Goal: Task Accomplishment & Management: Use online tool/utility

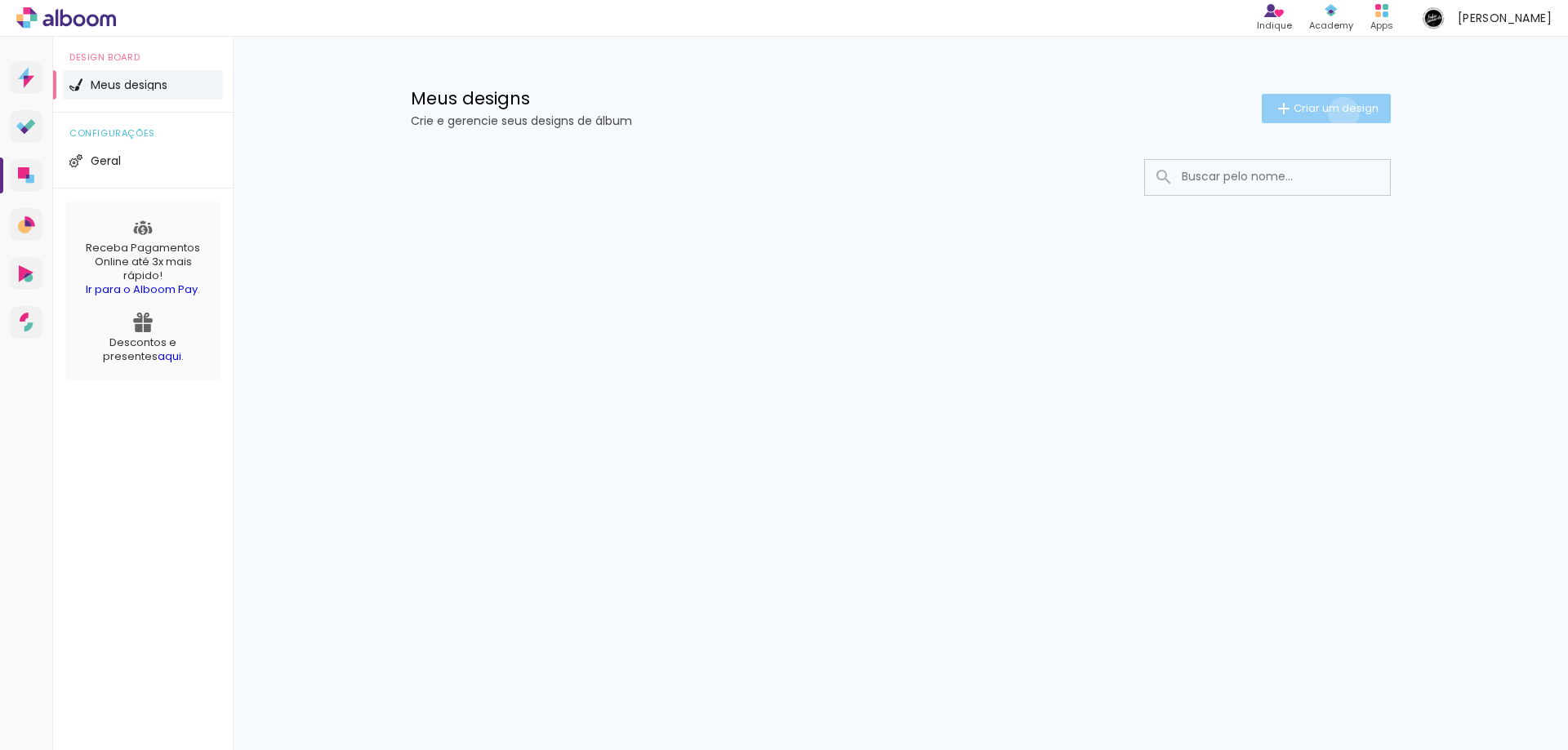
click at [1340, 112] on span "Criar um design" at bounding box center [1336, 107] width 85 height 11
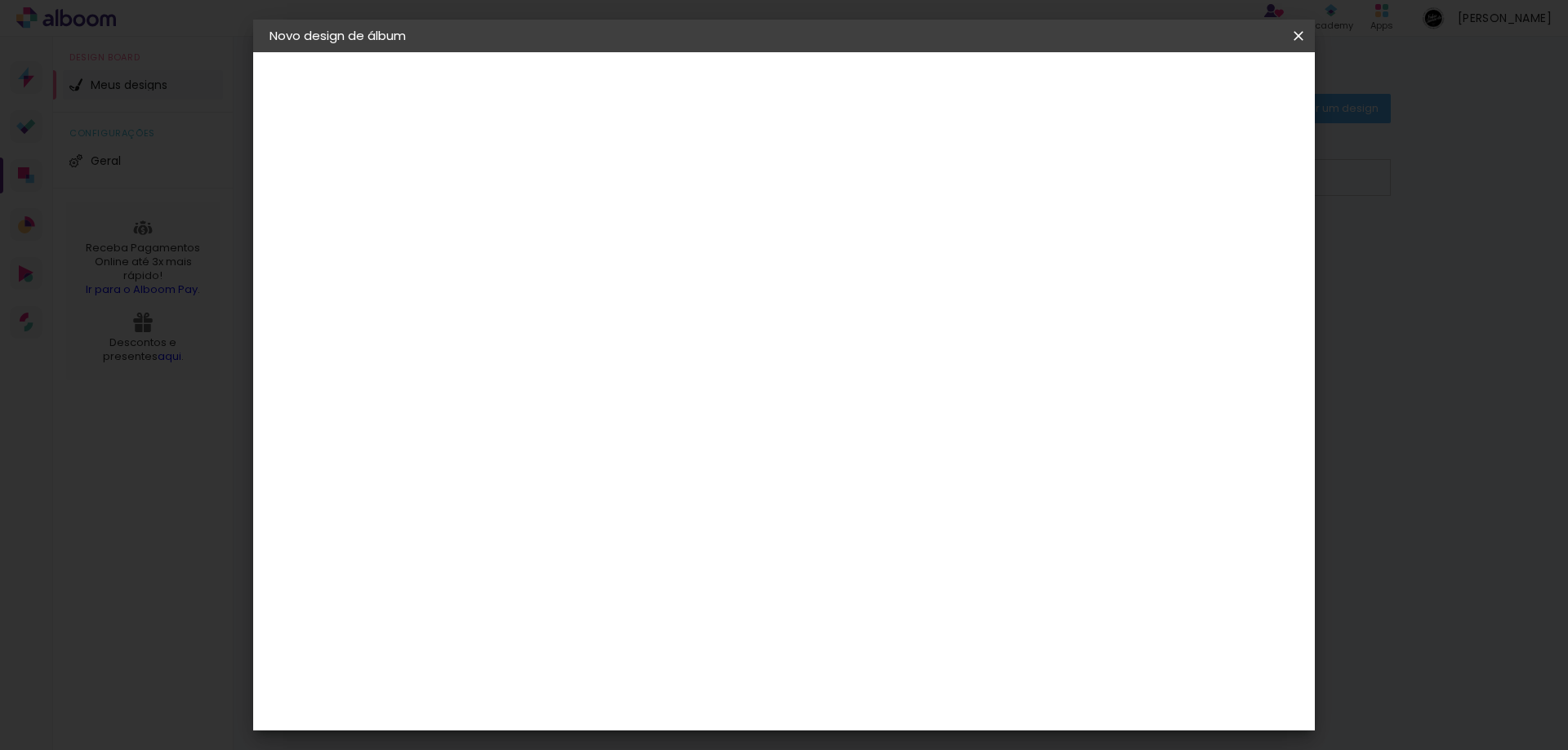
click at [537, 222] on input at bounding box center [537, 219] width 0 height 26
type input "Álbum da Mylena e Karlysson"
type paper-input "Álbum da Mylena e Karlysson"
click at [0, 0] on slot "Avançar" at bounding box center [0, 0] width 0 height 0
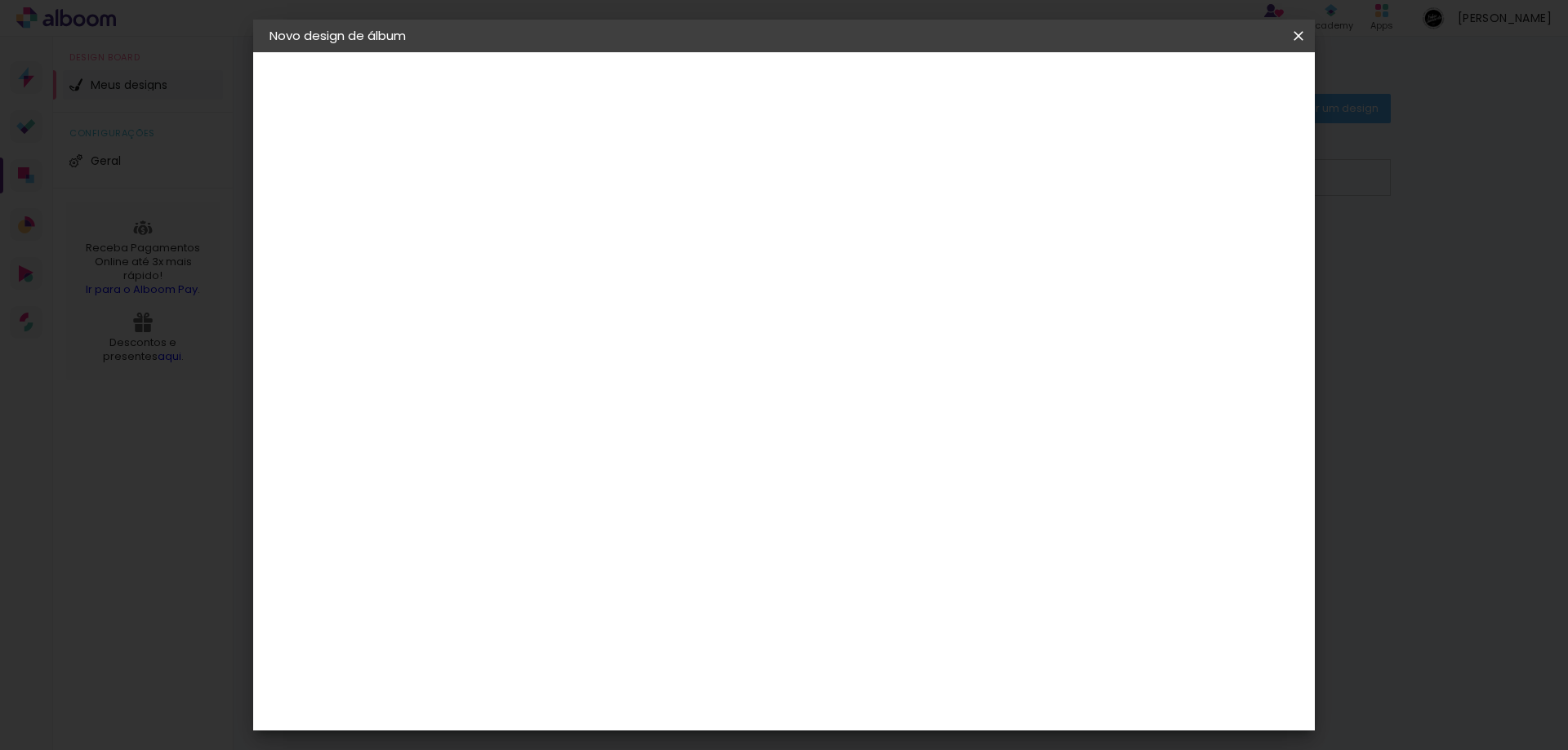
click at [597, 692] on paper-item "Go image" at bounding box center [578, 713] width 176 height 42
click at [0, 0] on slot "Avançar" at bounding box center [0, 0] width 0 height 0
click at [601, 276] on input "text" at bounding box center [568, 284] width 64 height 26
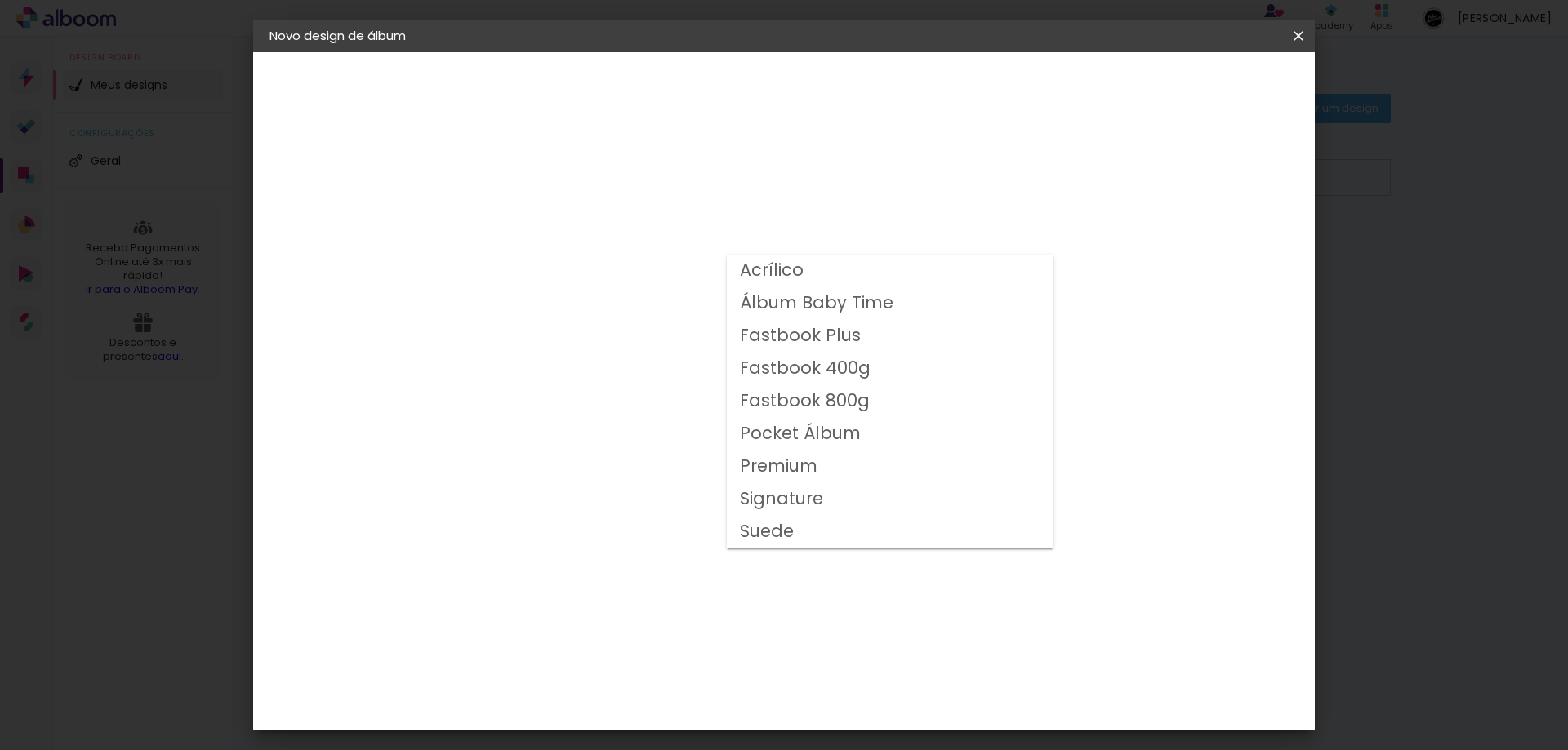
click at [0, 0] on slot "Fastbook 800g" at bounding box center [0, 0] width 0 height 0
type input "Fastbook 800g"
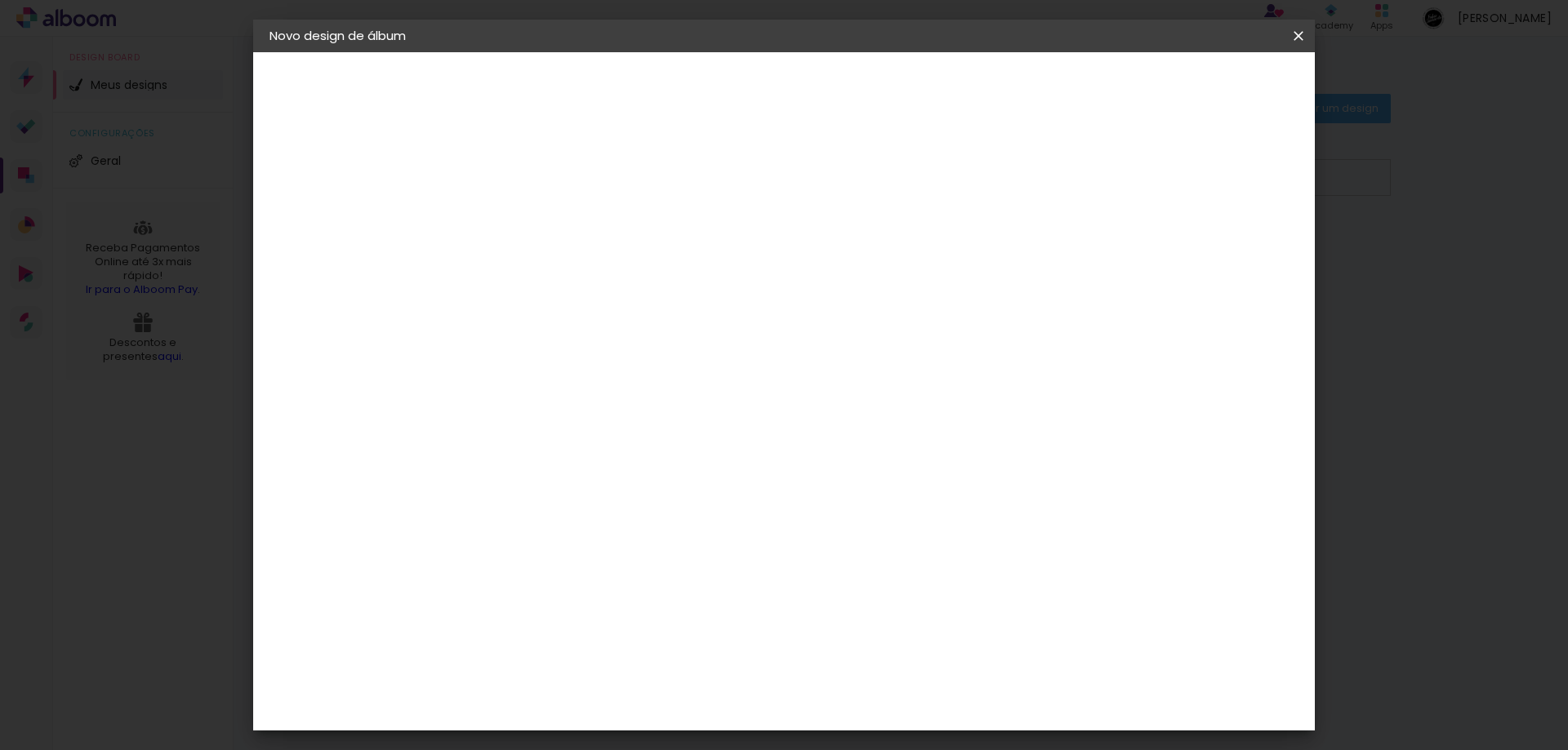
scroll to position [245, 0]
click at [647, 518] on span "25 × 25" at bounding box center [609, 539] width 76 height 43
click at [0, 0] on slot "Avançar" at bounding box center [0, 0] width 0 height 0
click at [1196, 83] on span "Iniciar design" at bounding box center [1159, 87] width 74 height 12
